Goal: Check status: Check status

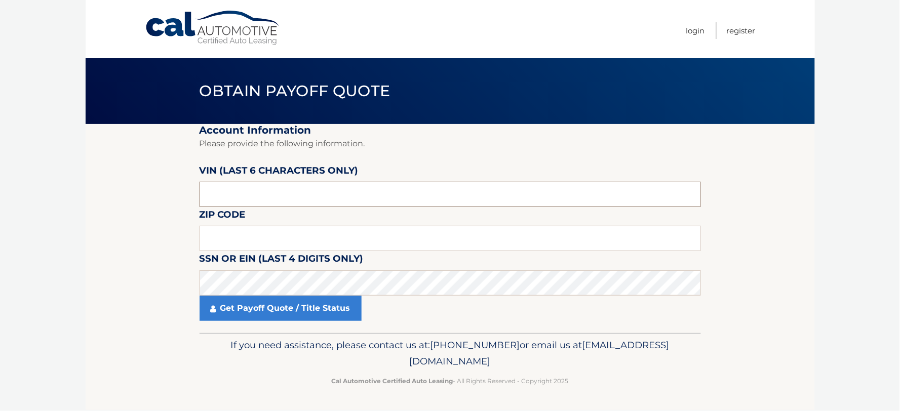
click at [297, 190] on input "text" at bounding box center [449, 194] width 501 height 25
type input "516016"
type input "11721"
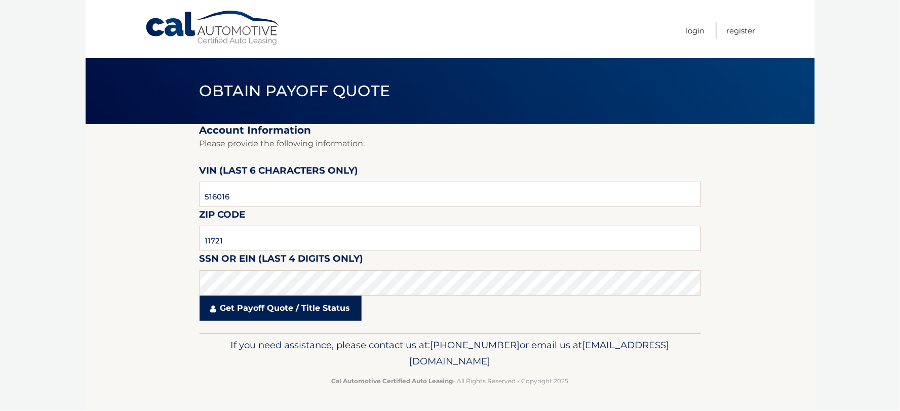
click at [318, 305] on link "Get Payoff Quote / Title Status" at bounding box center [280, 308] width 162 height 25
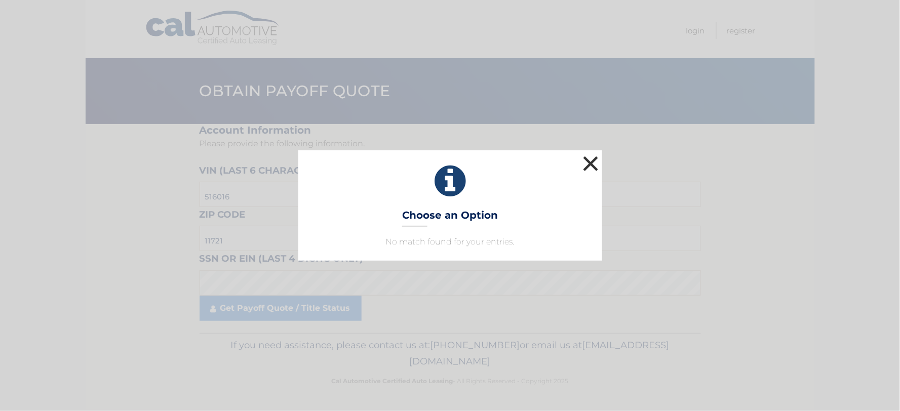
click at [592, 164] on button "×" at bounding box center [591, 163] width 20 height 20
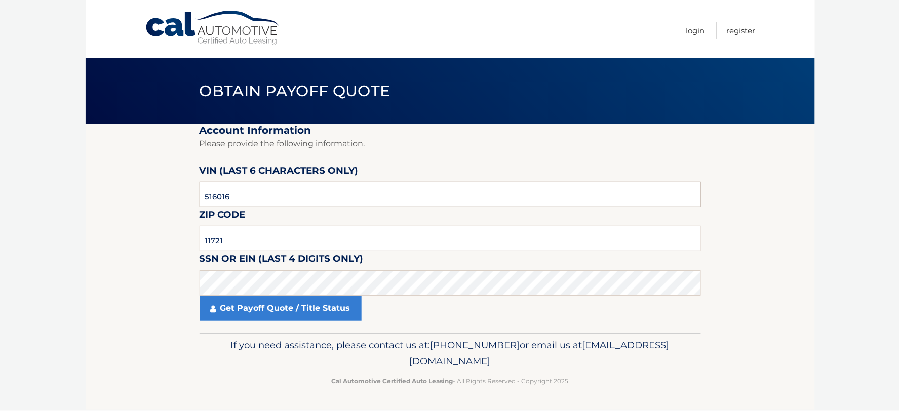
drag, startPoint x: 216, startPoint y: 196, endPoint x: 217, endPoint y: 209, distance: 12.7
click at [216, 196] on input "516016" at bounding box center [449, 194] width 501 height 25
type input "513016"
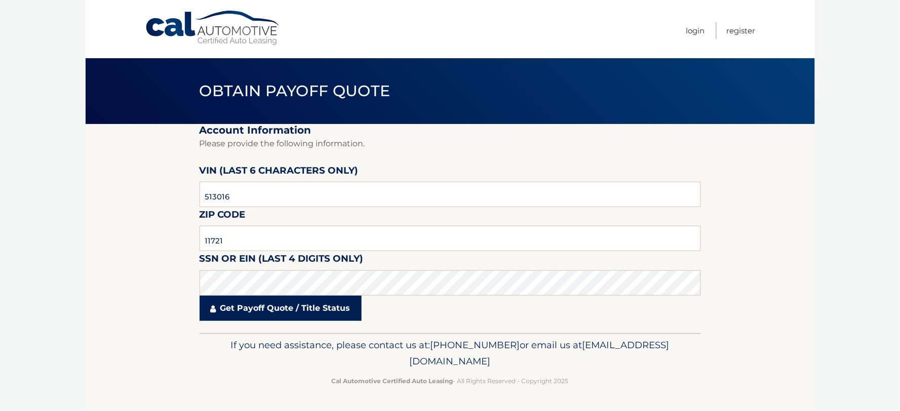
click at [284, 311] on link "Get Payoff Quote / Title Status" at bounding box center [280, 308] width 162 height 25
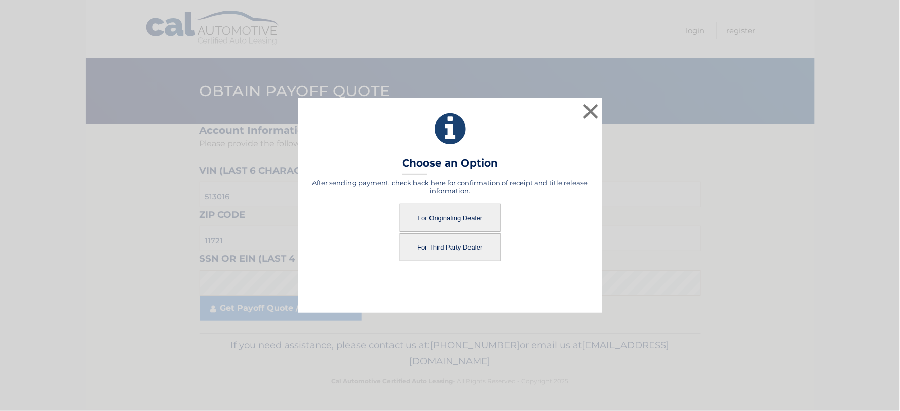
click at [440, 216] on button "For Originating Dealer" at bounding box center [449, 218] width 101 height 28
click at [439, 218] on button "For Originating Dealer" at bounding box center [449, 218] width 101 height 28
click at [458, 221] on button "For Originating Dealer" at bounding box center [449, 218] width 101 height 28
click at [420, 219] on button "For Originating Dealer" at bounding box center [449, 218] width 101 height 28
click at [458, 218] on button "For Originating Dealer" at bounding box center [449, 218] width 101 height 28
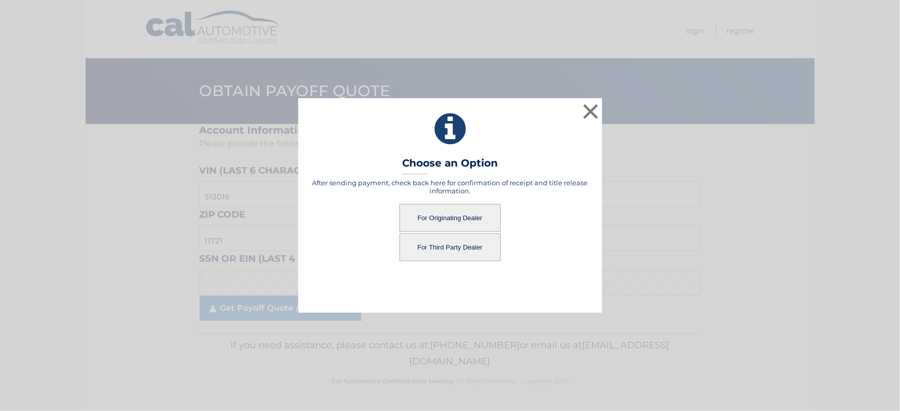
click at [451, 217] on button "For Originating Dealer" at bounding box center [449, 218] width 101 height 28
click at [591, 113] on button "×" at bounding box center [591, 111] width 20 height 20
